Goal: Navigation & Orientation: Find specific page/section

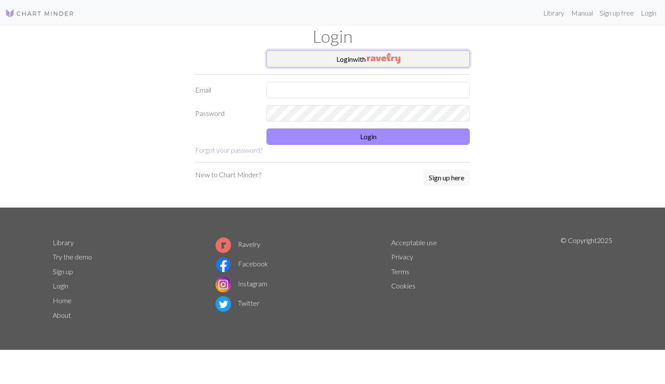
click at [381, 55] on img "button" at bounding box center [383, 58] width 33 height 10
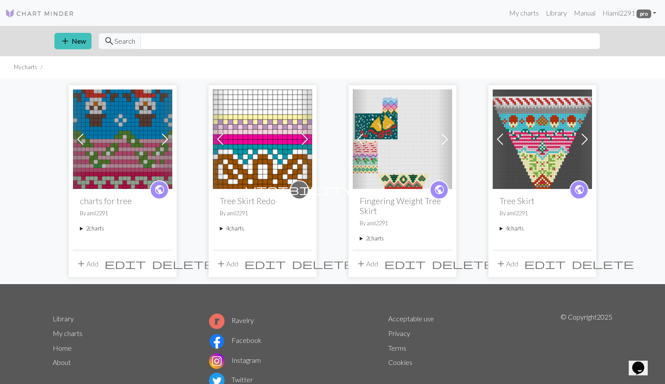
click at [264, 138] on img at bounding box center [262, 138] width 99 height 99
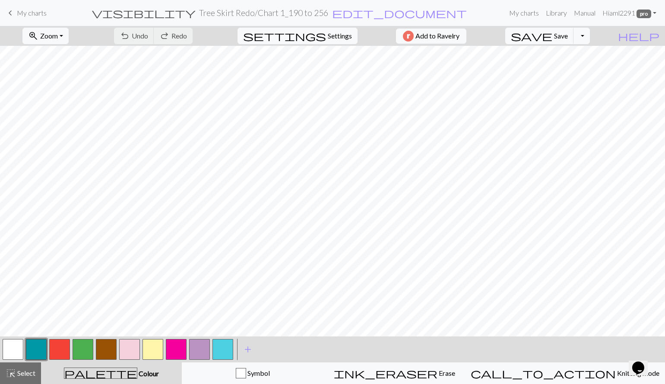
click at [8, 14] on span "keyboard_arrow_left" at bounding box center [10, 13] width 10 height 12
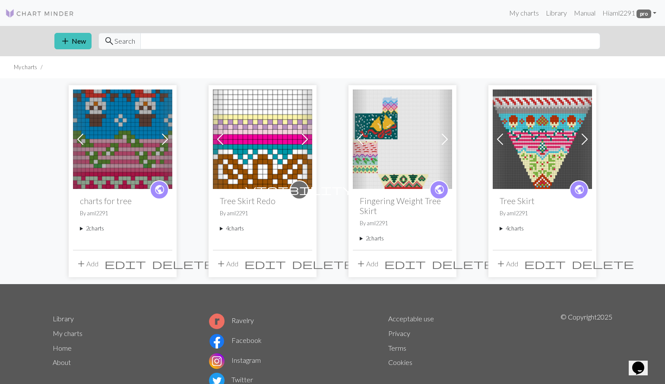
click at [232, 230] on summary "4 charts" at bounding box center [263, 228] width 86 height 8
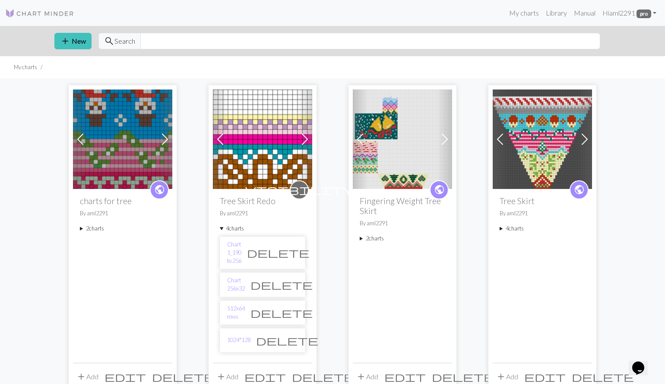
scroll to position [13, 0]
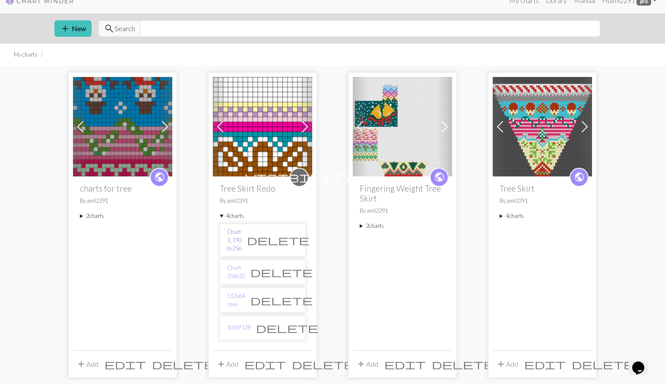
click at [242, 238] on link "Chart 1_190 to 256" at bounding box center [234, 240] width 14 height 25
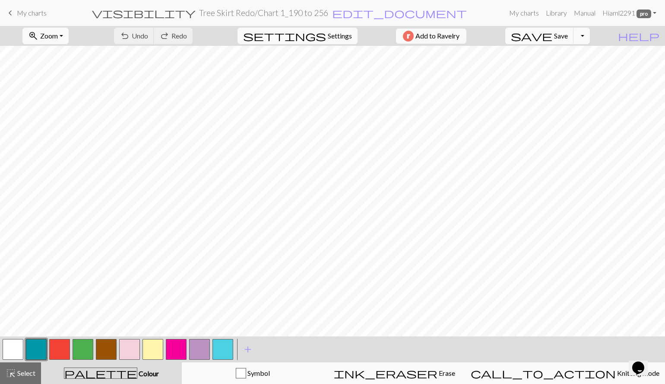
click at [10, 12] on span "keyboard_arrow_left" at bounding box center [10, 13] width 10 height 12
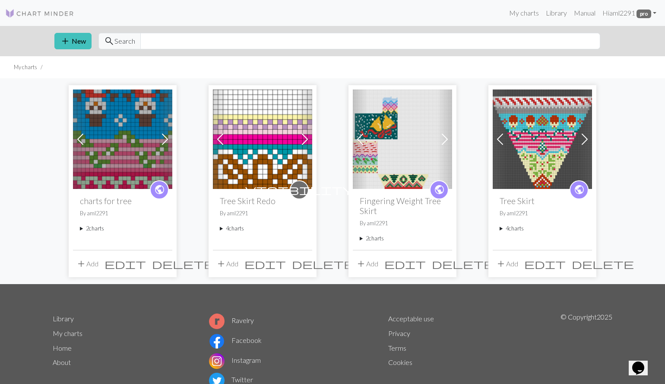
click at [238, 231] on summary "4 charts" at bounding box center [263, 228] width 86 height 8
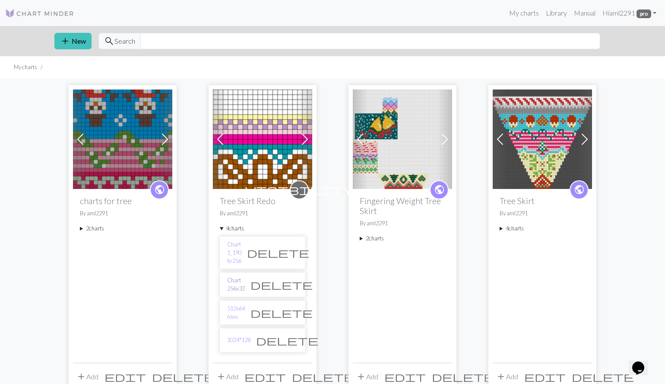
click at [245, 278] on link "Chart 256x32" at bounding box center [236, 284] width 18 height 16
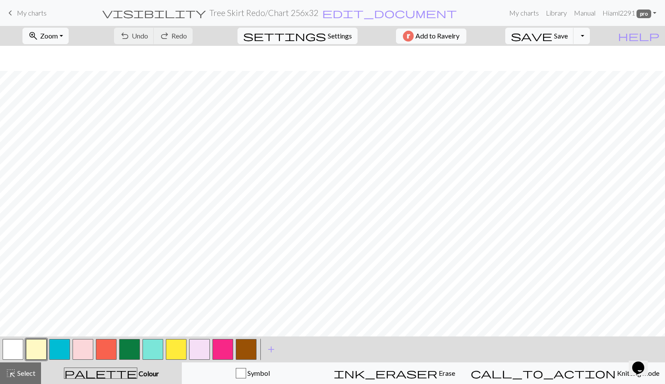
scroll to position [25, 0]
click at [16, 9] on link "keyboard_arrow_left My charts" at bounding box center [25, 13] width 41 height 15
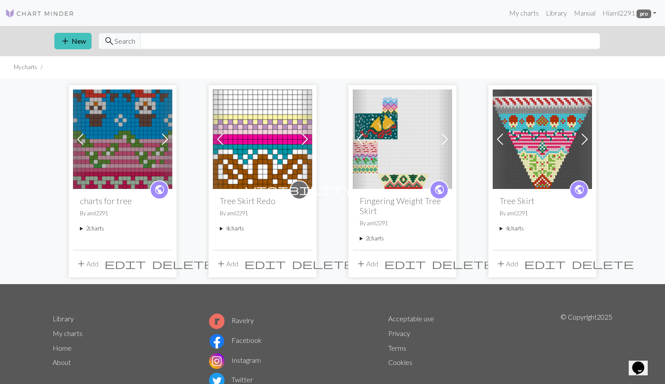
click at [219, 231] on div "visibility Tree Skirt Redo By aml2291 4 charts Chart 1_190 to 256 delete Chart …" at bounding box center [262, 219] width 99 height 60
click at [221, 229] on summary "4 charts" at bounding box center [263, 228] width 86 height 8
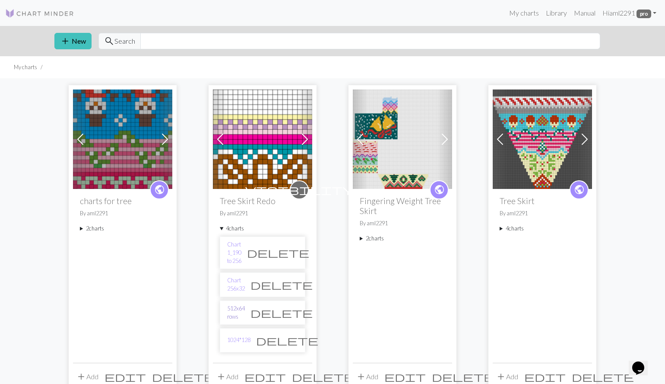
click at [245, 305] on link "512x64 rows" at bounding box center [236, 312] width 18 height 16
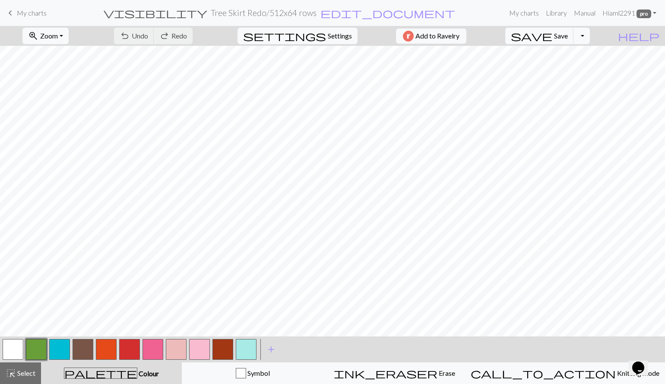
click at [10, 10] on span "keyboard_arrow_left" at bounding box center [10, 13] width 10 height 12
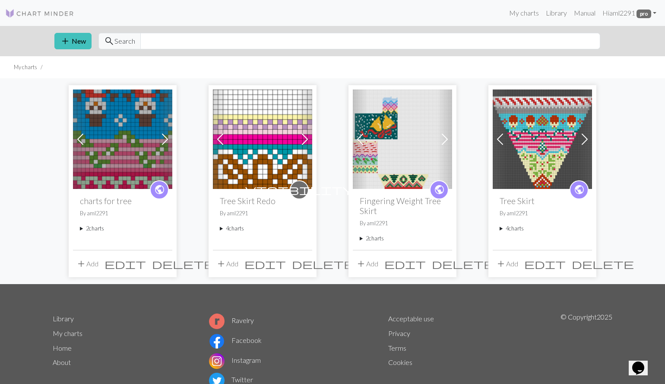
click at [222, 228] on summary "4 charts" at bounding box center [263, 228] width 86 height 8
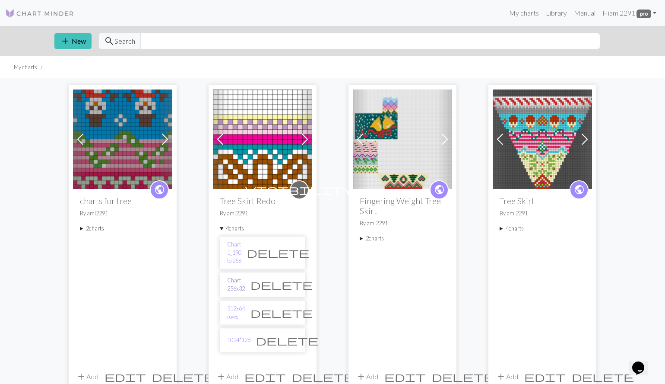
click at [245, 276] on link "Chart 256x32" at bounding box center [236, 284] width 18 height 16
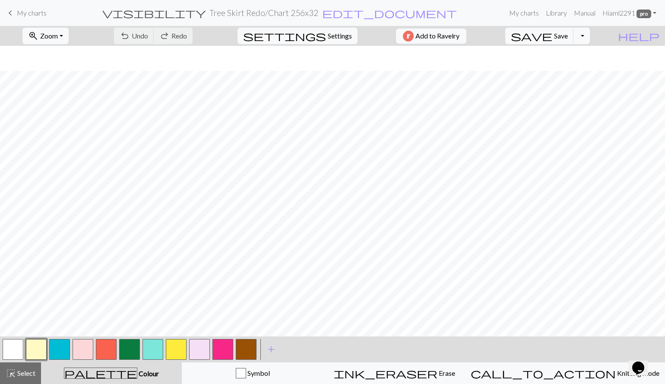
scroll to position [25, 0]
click at [20, 15] on span "My charts" at bounding box center [32, 13] width 30 height 8
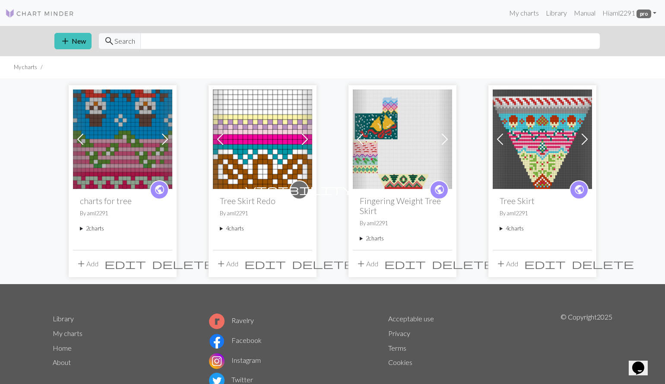
click at [278, 114] on img at bounding box center [262, 138] width 99 height 99
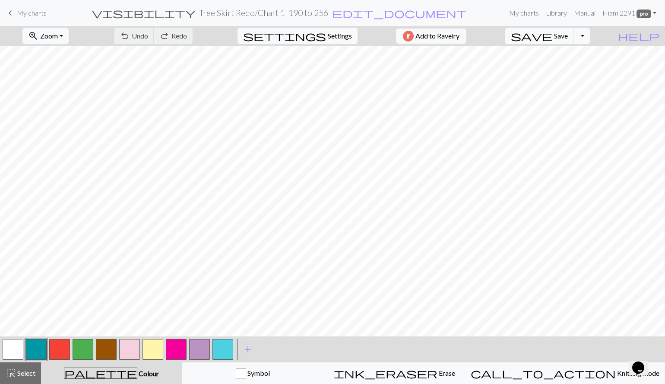
click at [16, 14] on link "keyboard_arrow_left My charts" at bounding box center [25, 13] width 41 height 15
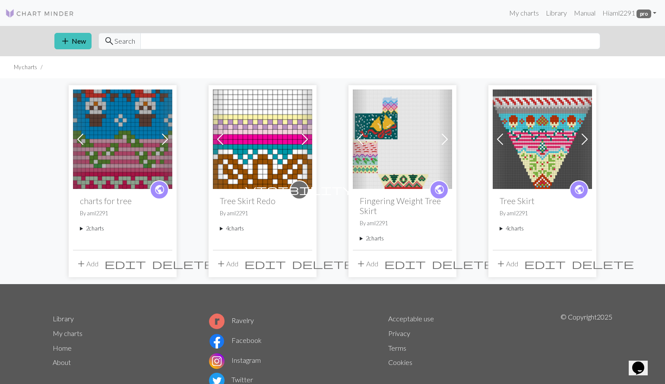
click at [85, 228] on summary "2 charts" at bounding box center [123, 228] width 86 height 8
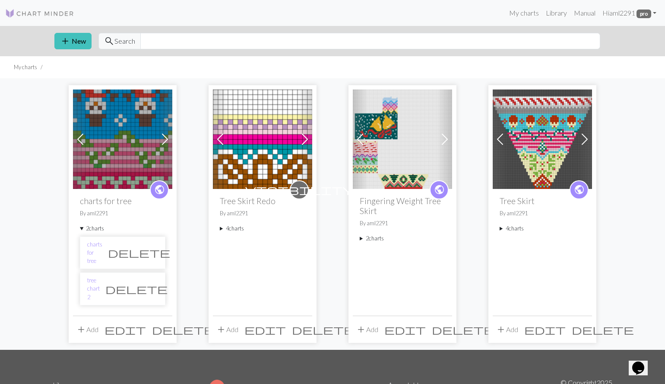
click at [105, 202] on h2 "charts for tree" at bounding box center [123, 201] width 86 height 10
click at [104, 150] on img at bounding box center [122, 138] width 99 height 99
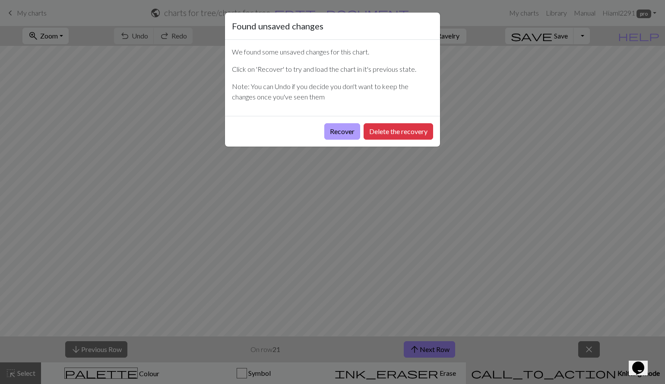
click at [335, 135] on button "Recover" at bounding box center [343, 131] width 36 height 16
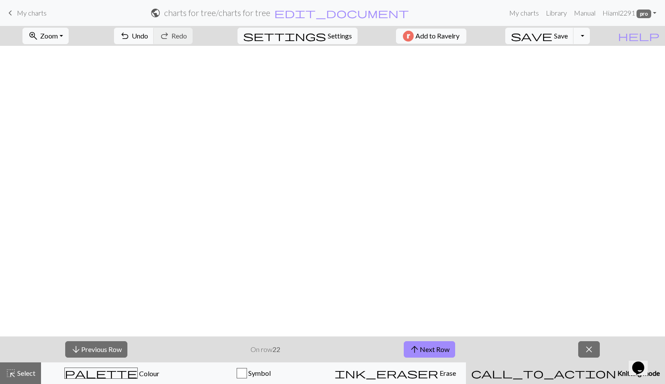
scroll to position [1702, 0]
